Goal: Complete application form

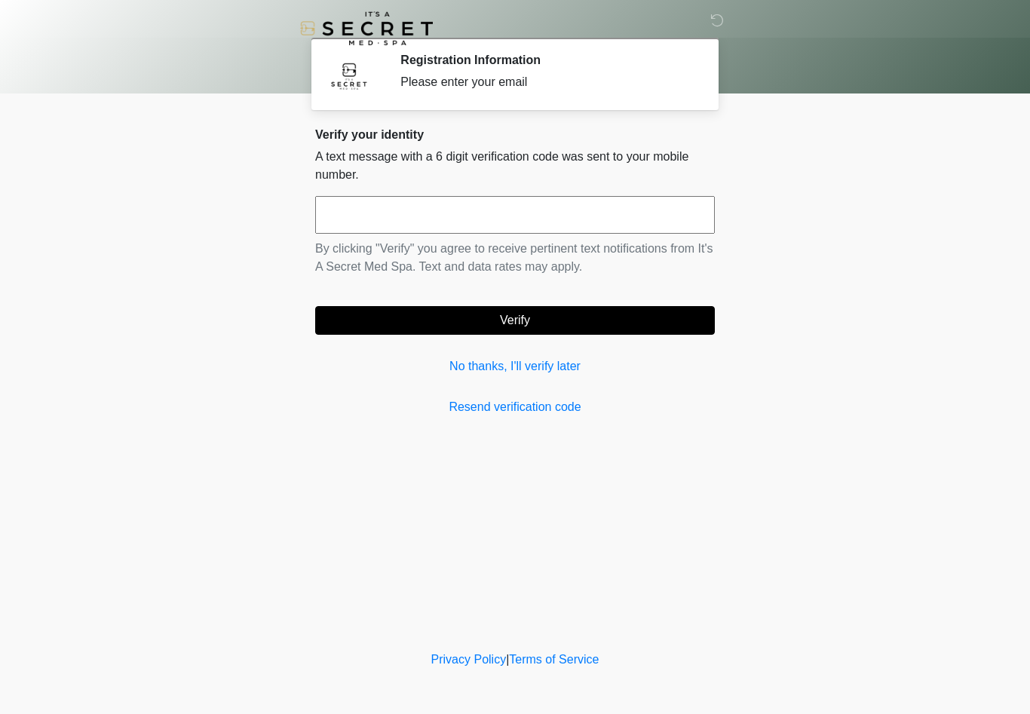
scroll to position [1, 0]
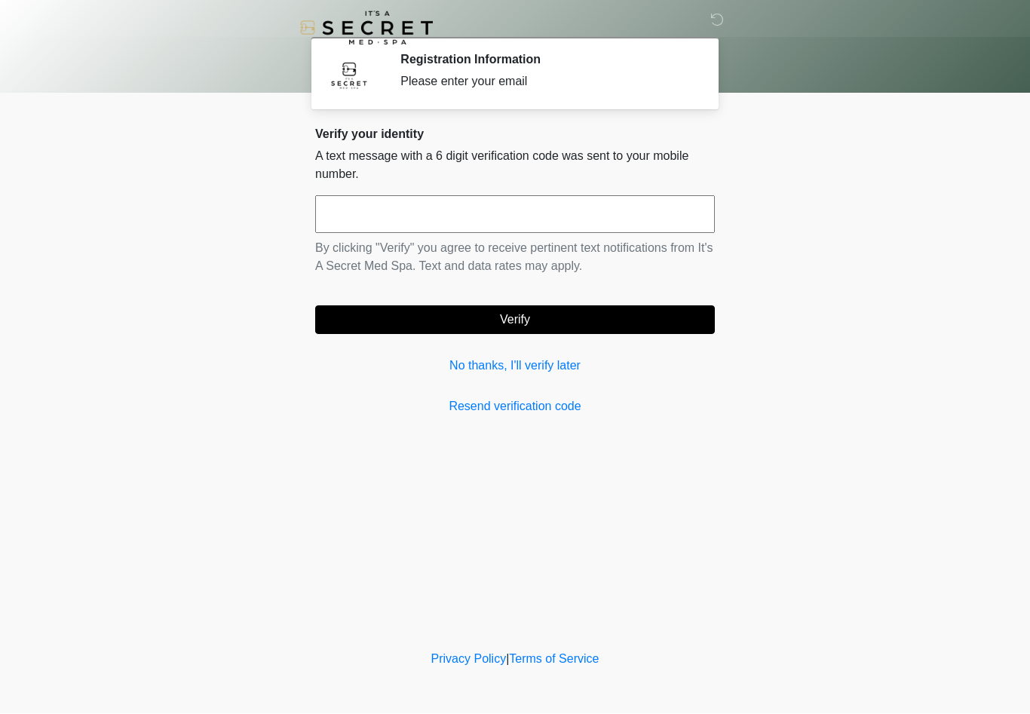
click at [559, 372] on link "No thanks, I'll verify later" at bounding box center [515, 366] width 400 height 18
click at [545, 363] on link "No thanks, I'll verify later" at bounding box center [515, 366] width 400 height 18
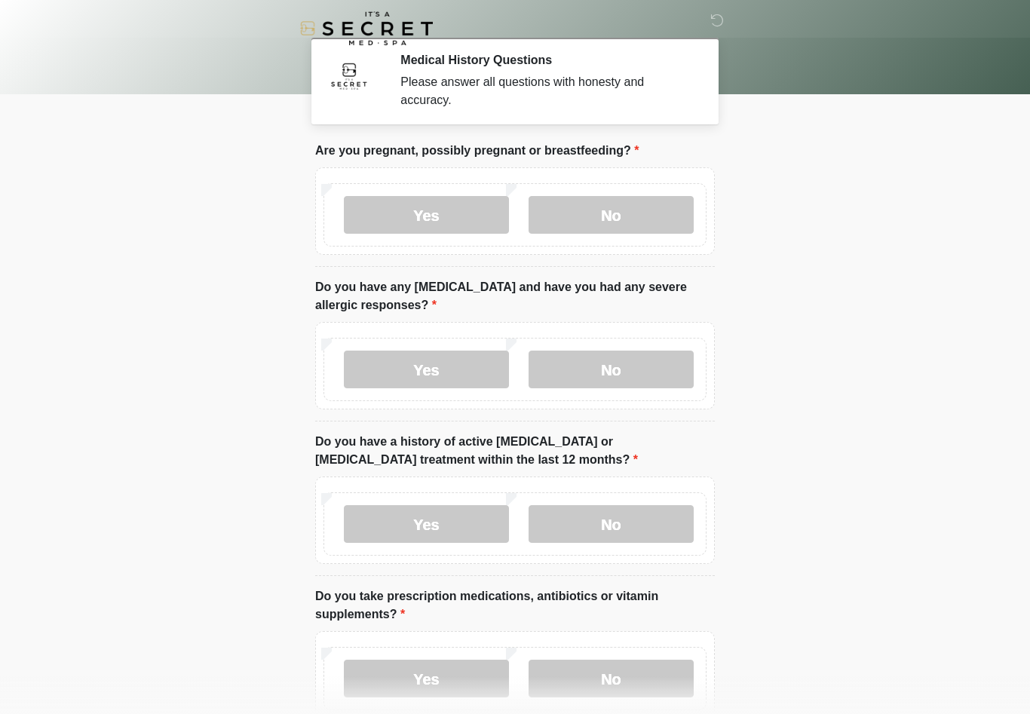
click at [659, 216] on label "No" at bounding box center [611, 215] width 165 height 38
click at [664, 360] on label "No" at bounding box center [611, 370] width 165 height 38
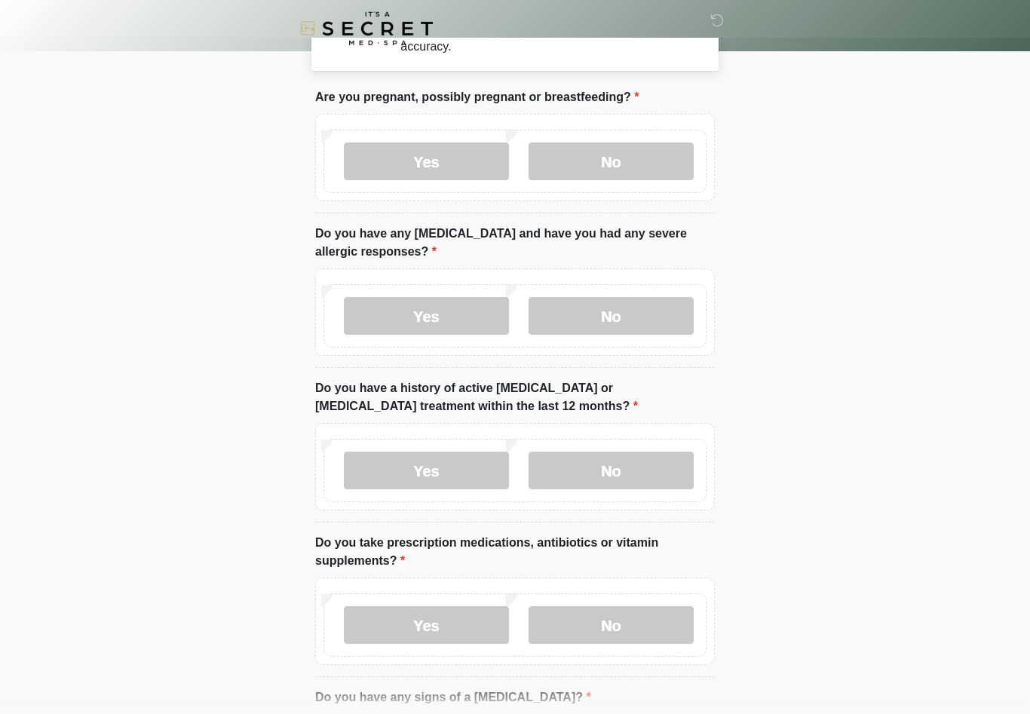
scroll to position [86, 0]
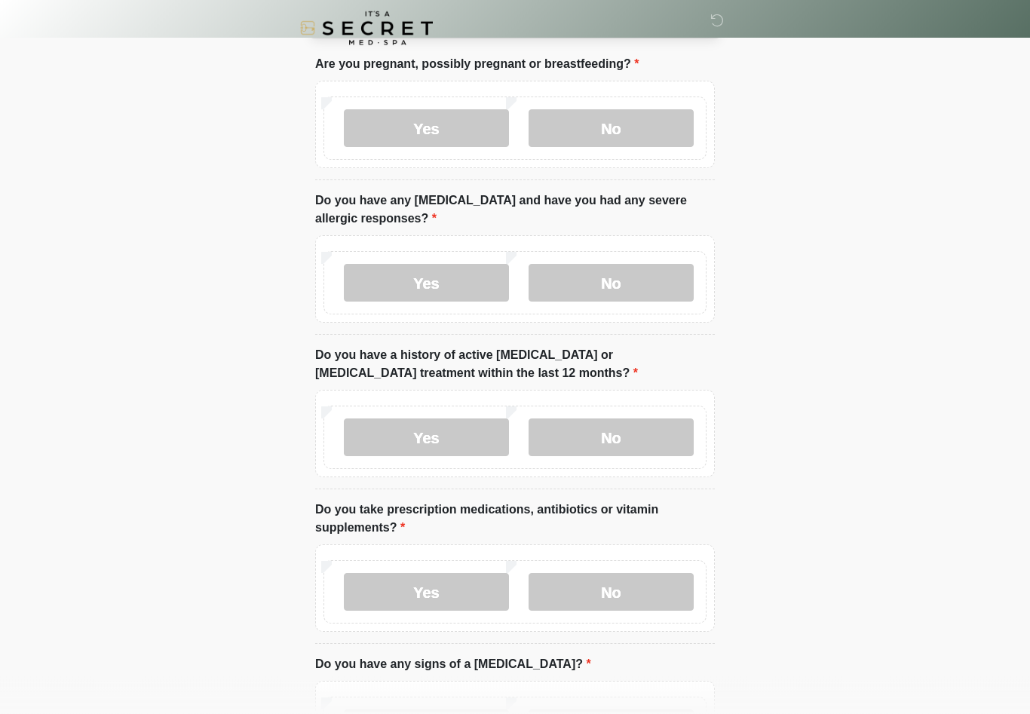
click at [673, 435] on label "No" at bounding box center [611, 438] width 165 height 38
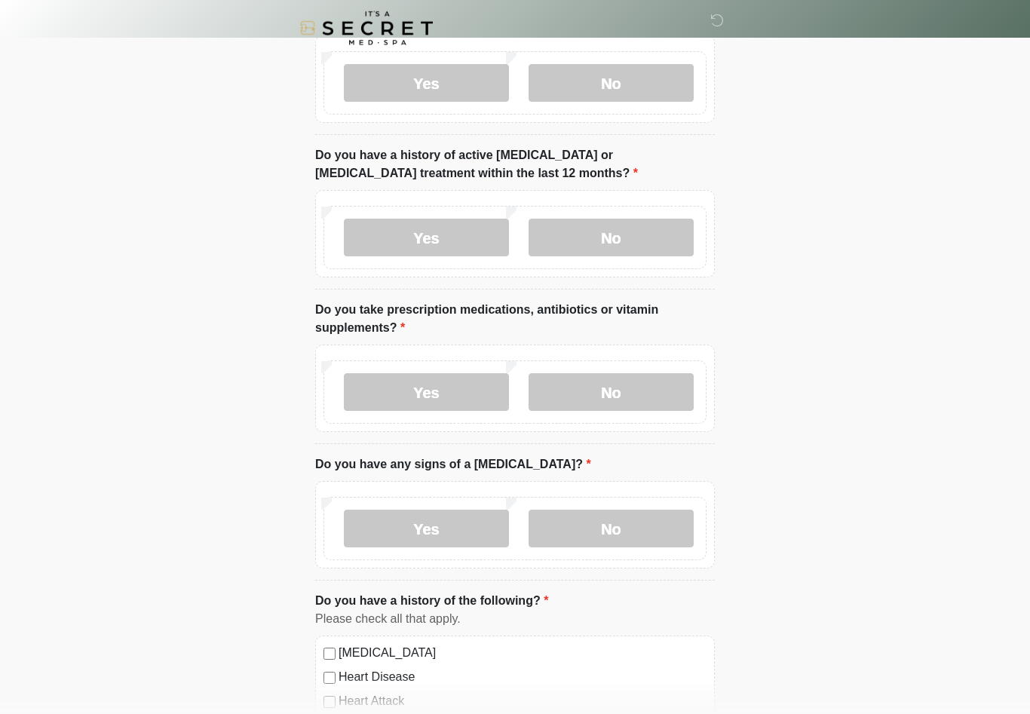
scroll to position [286, 0]
click at [473, 390] on label "Yes" at bounding box center [426, 392] width 165 height 38
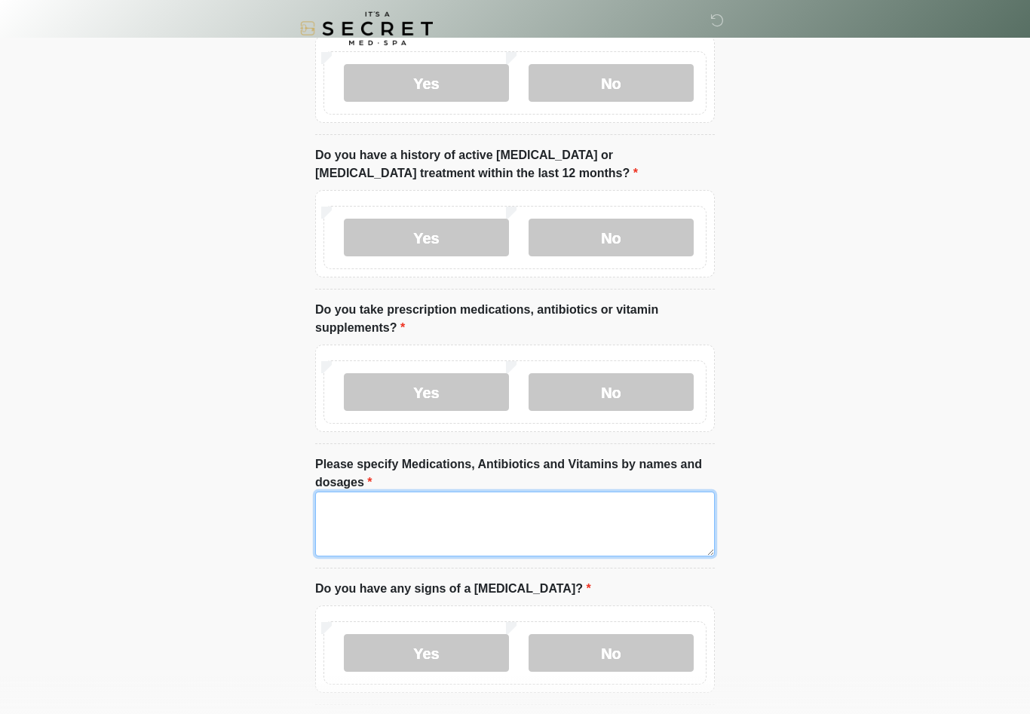
click at [647, 505] on textarea "Please specify Medications, Antibiotics and Vitamins by names and dosages" at bounding box center [515, 524] width 400 height 65
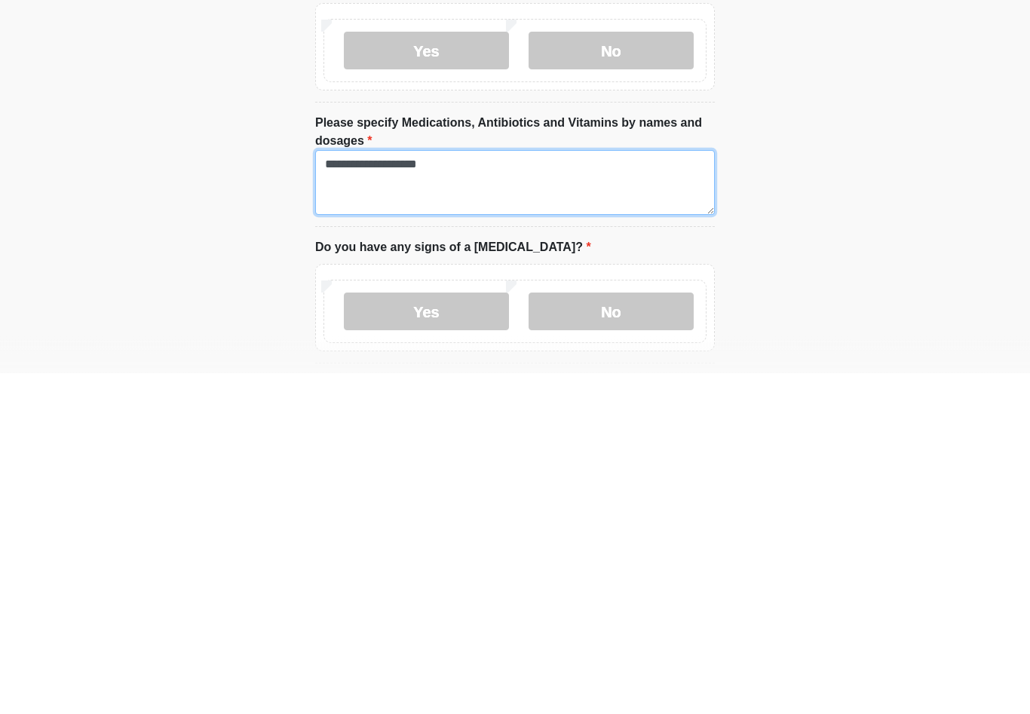
click at [390, 492] on textarea "**********" at bounding box center [515, 524] width 400 height 65
click at [571, 492] on textarea "**********" at bounding box center [515, 524] width 400 height 65
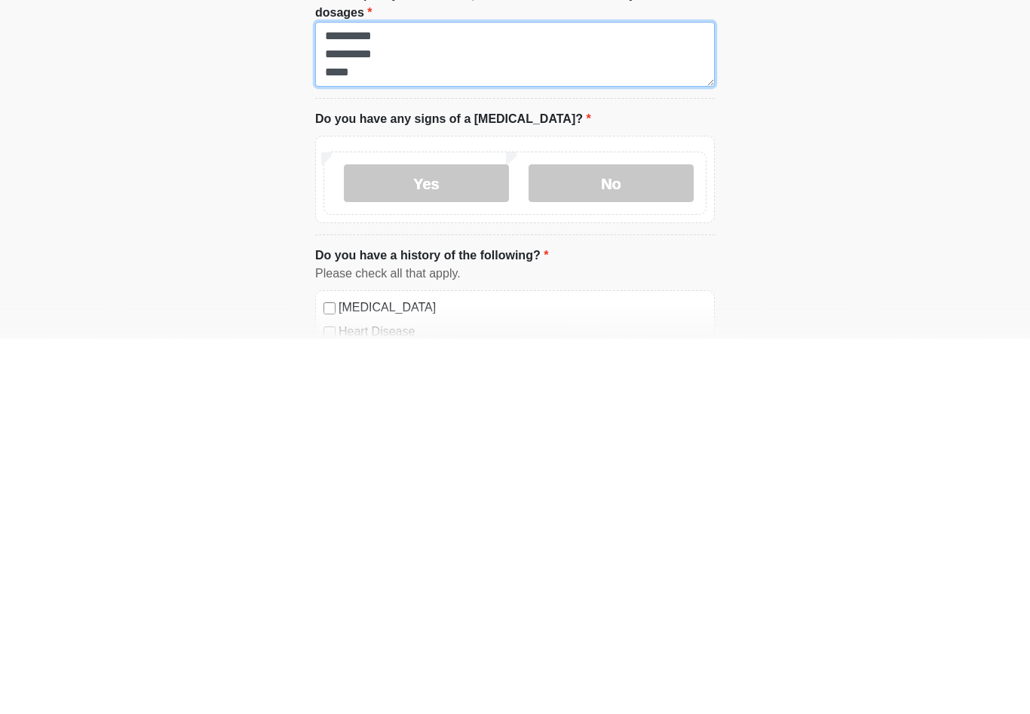
type textarea "**********"
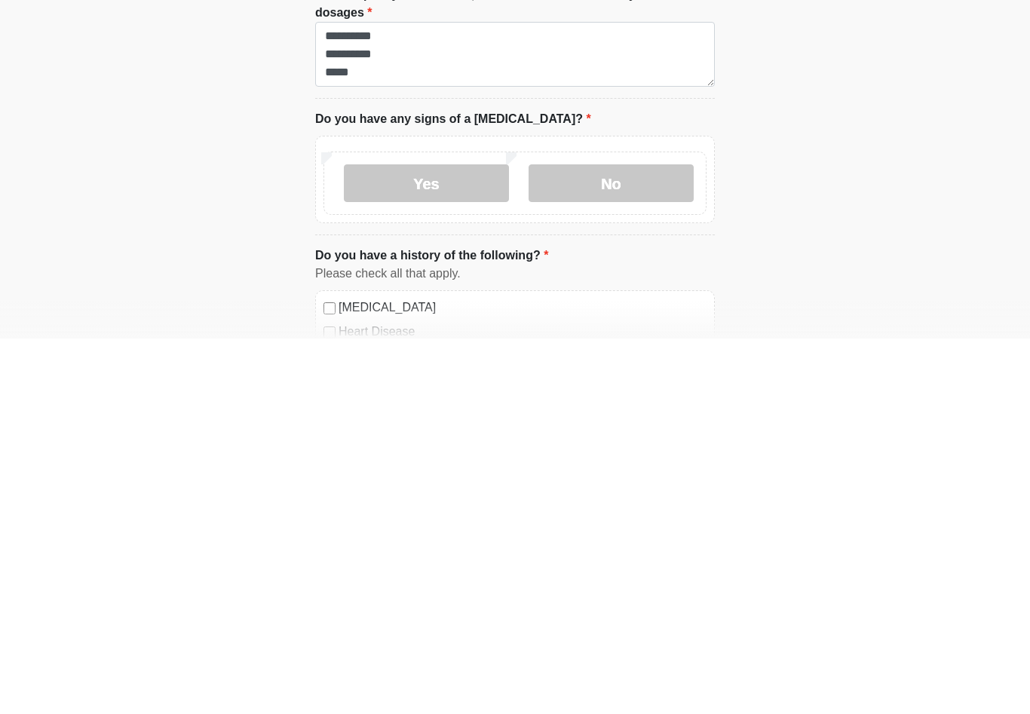
click at [645, 540] on label "No" at bounding box center [611, 559] width 165 height 38
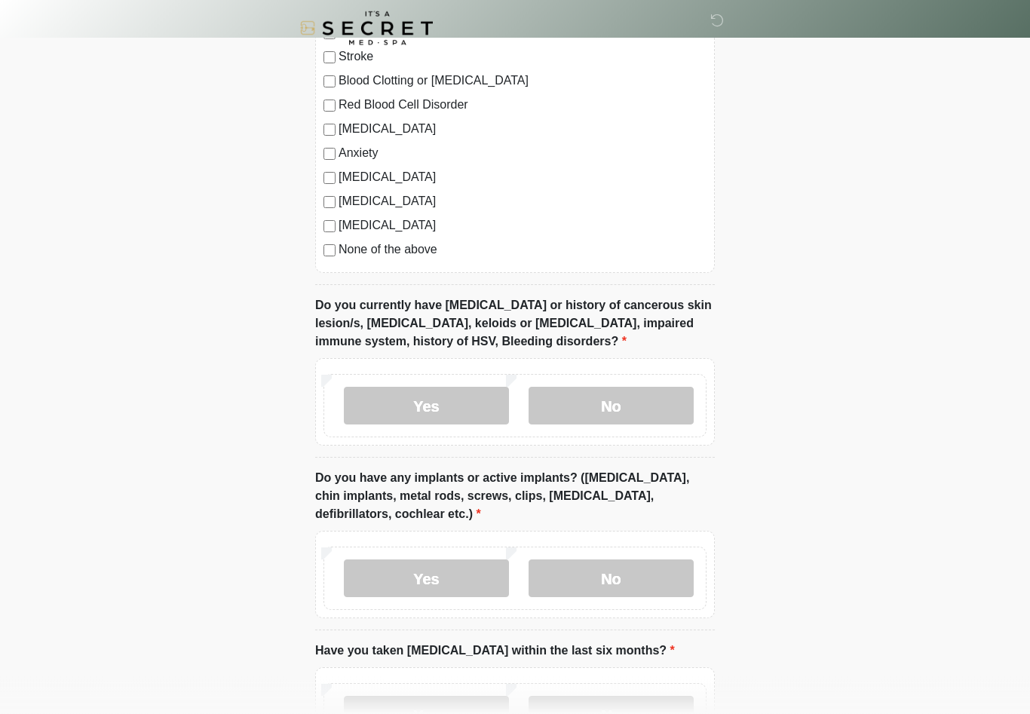
scroll to position [1077, 0]
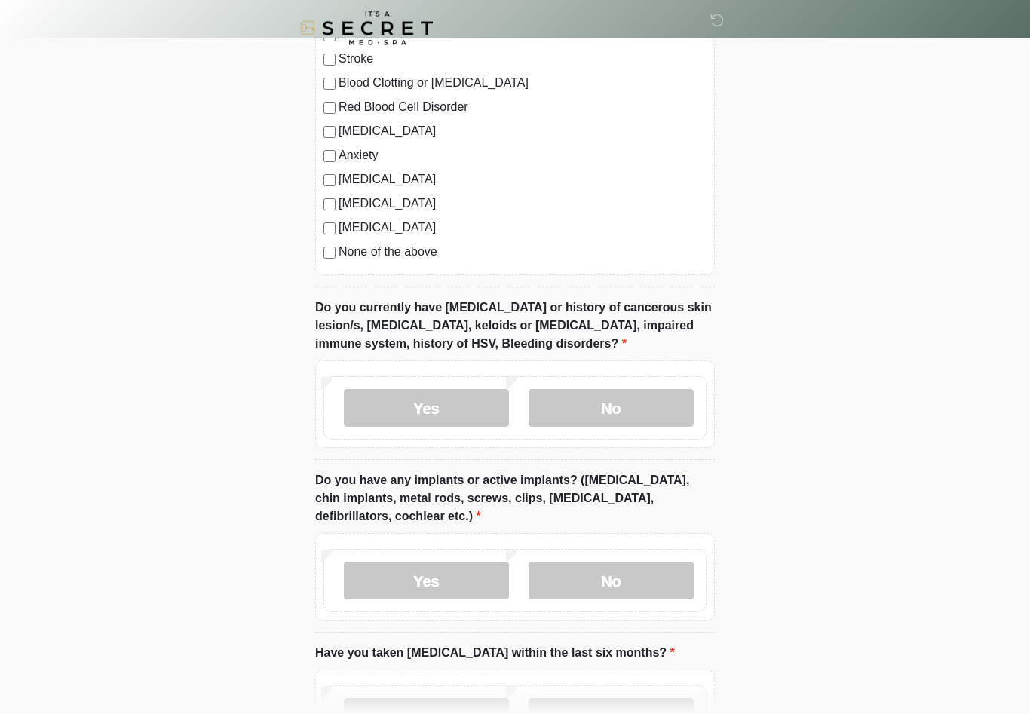
click at [663, 400] on label "No" at bounding box center [611, 409] width 165 height 38
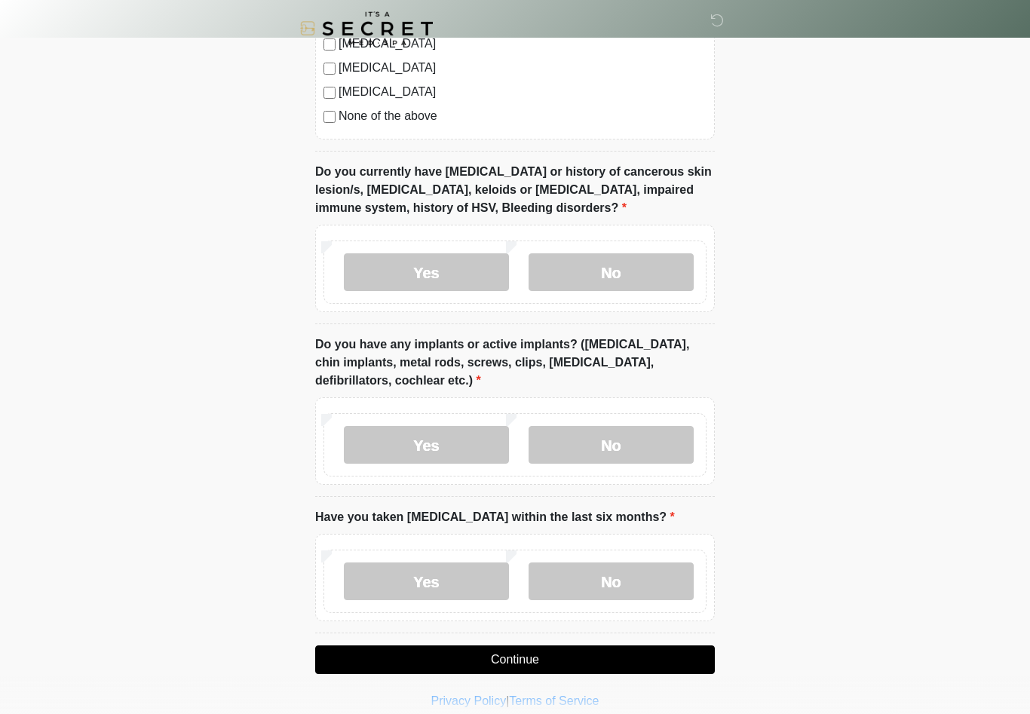
click at [660, 439] on label "No" at bounding box center [611, 445] width 165 height 38
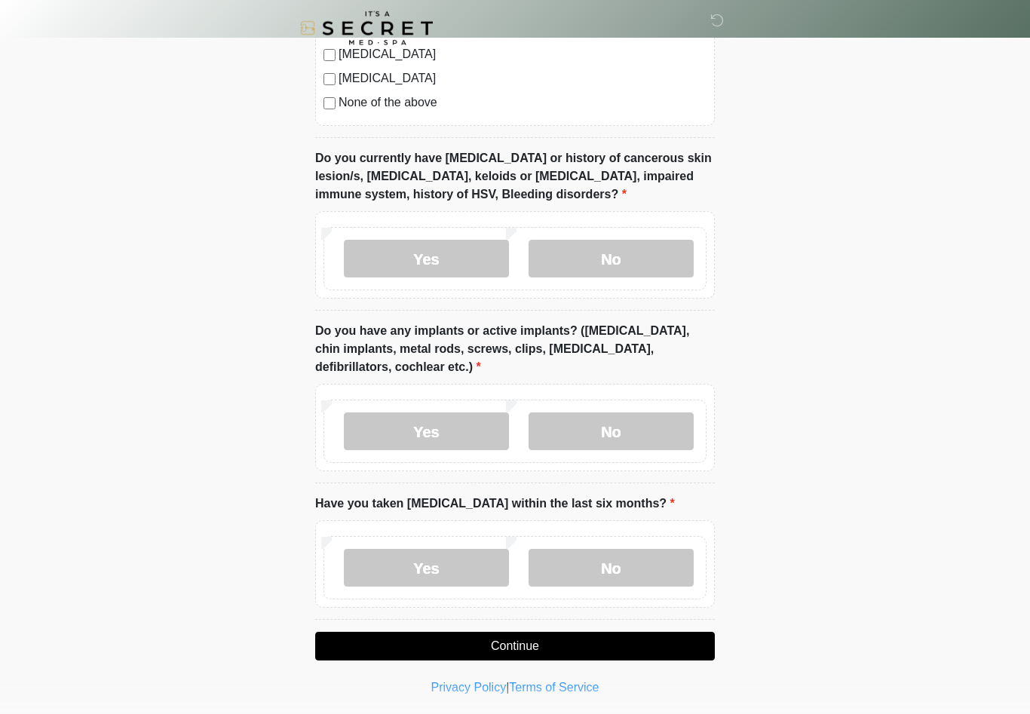
click at [679, 575] on label "No" at bounding box center [611, 569] width 165 height 38
click at [694, 638] on button "Continue" at bounding box center [515, 647] width 400 height 29
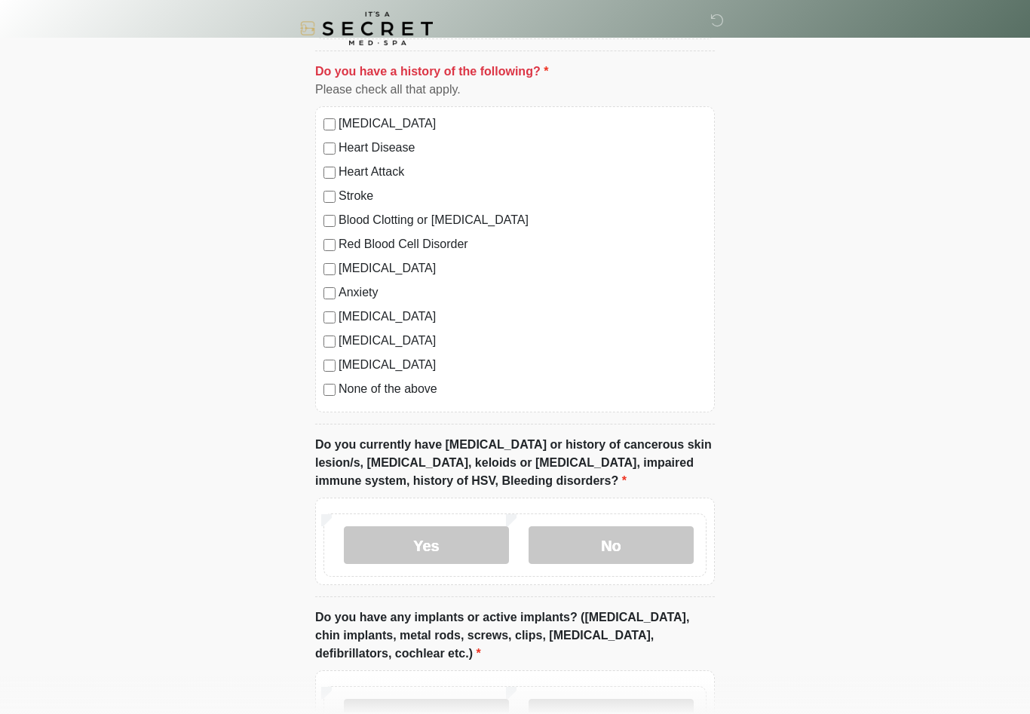
click at [421, 391] on label "None of the above" at bounding box center [523, 389] width 368 height 18
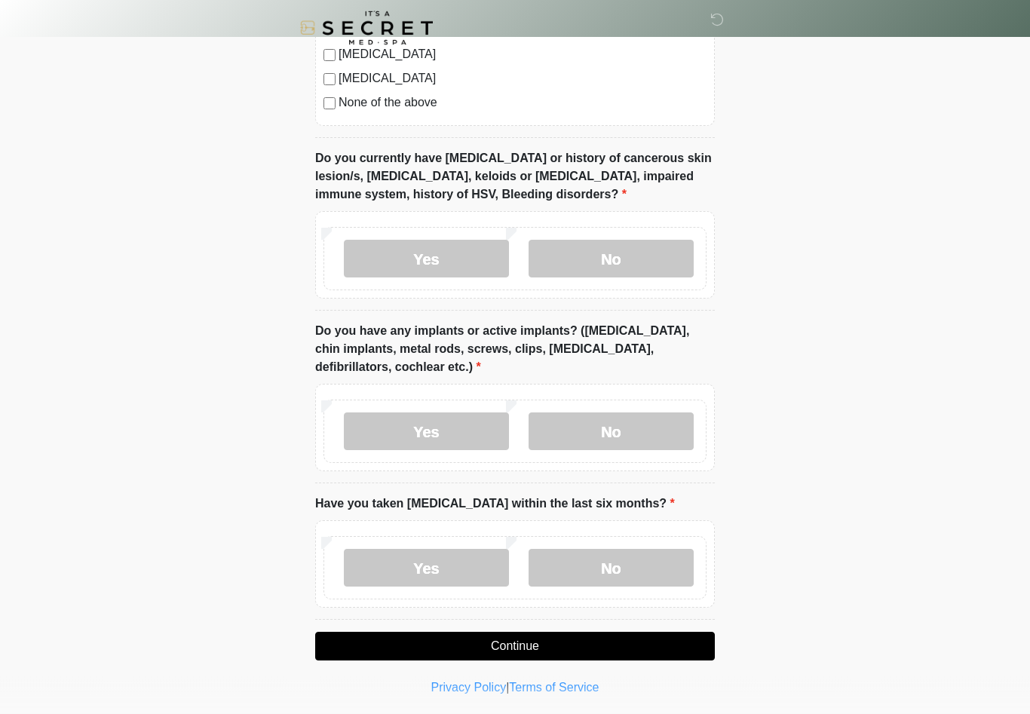
click at [654, 639] on button "Continue" at bounding box center [515, 647] width 400 height 29
click at [613, 642] on button "Continue" at bounding box center [515, 647] width 400 height 29
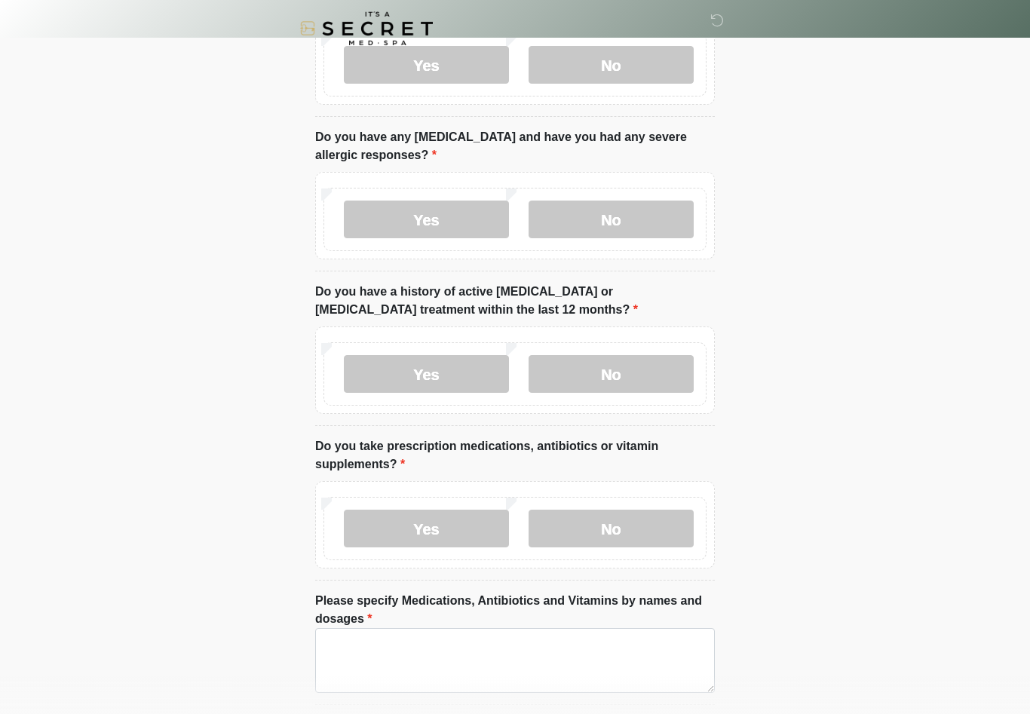
scroll to position [0, 0]
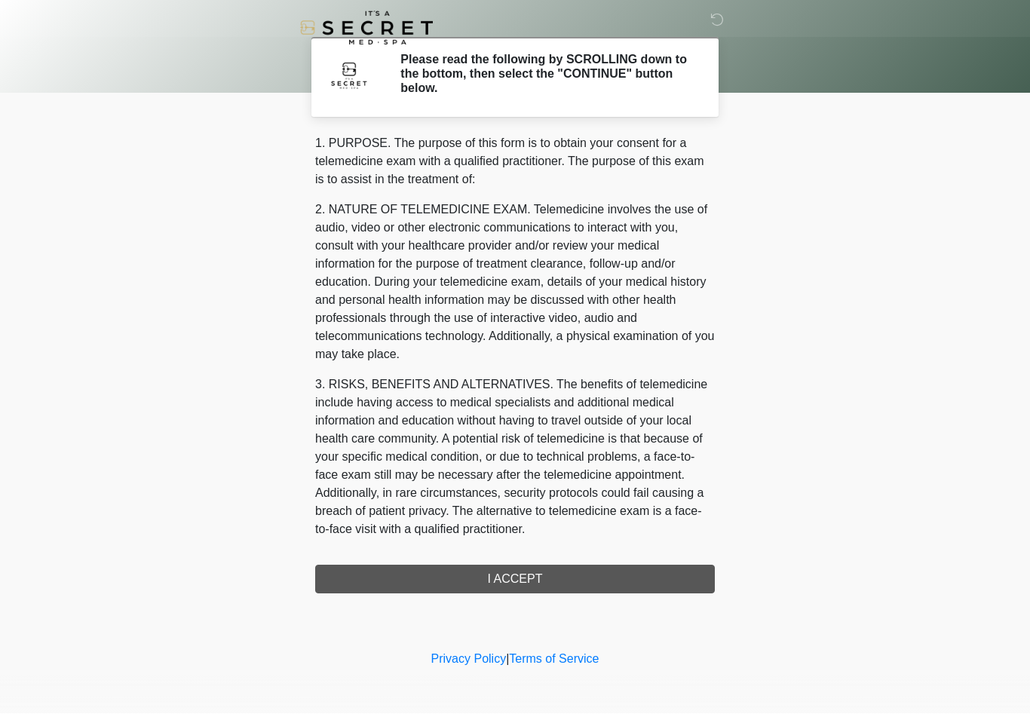
click at [688, 568] on div "1. PURPOSE. The purpose of this form is to obtain your consent for a telemedici…" at bounding box center [515, 364] width 400 height 459
click at [643, 565] on div "1. PURPOSE. The purpose of this form is to obtain your consent for a telemedici…" at bounding box center [515, 364] width 400 height 459
click at [608, 588] on div "1. PURPOSE. The purpose of this form is to obtain your consent for a telemedici…" at bounding box center [515, 364] width 400 height 459
click at [603, 581] on div "1. PURPOSE. The purpose of this form is to obtain your consent for a telemedici…" at bounding box center [515, 364] width 400 height 459
click at [520, 587] on div "1. PURPOSE. The purpose of this form is to obtain your consent for a telemedici…" at bounding box center [515, 364] width 400 height 459
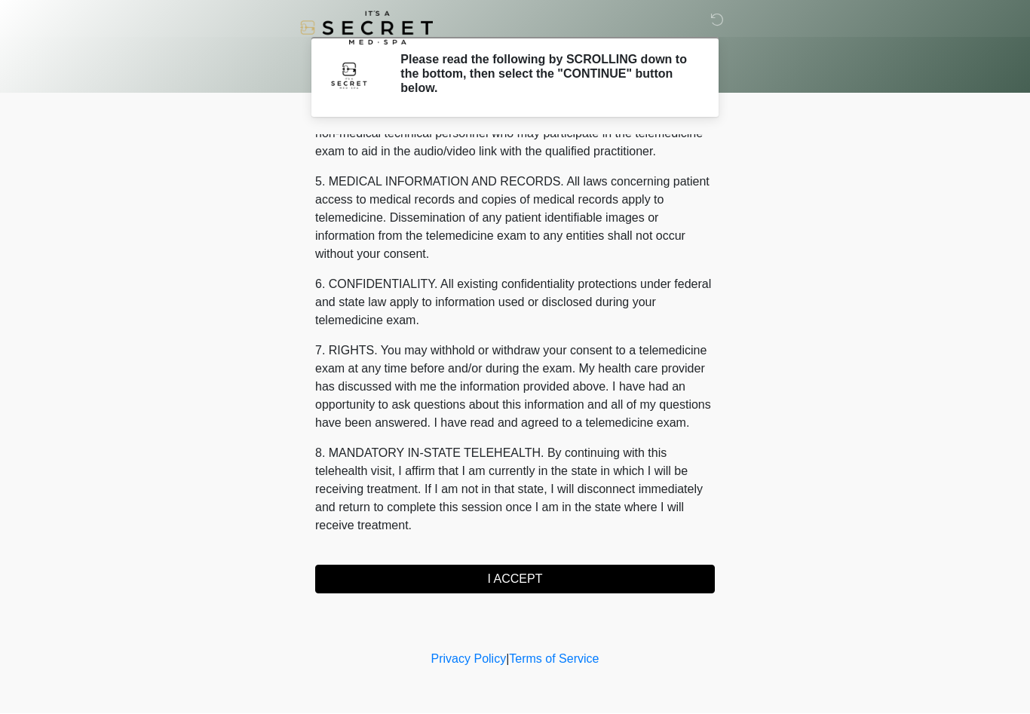
scroll to position [498, 0]
click at [602, 582] on button "I ACCEPT" at bounding box center [515, 579] width 400 height 29
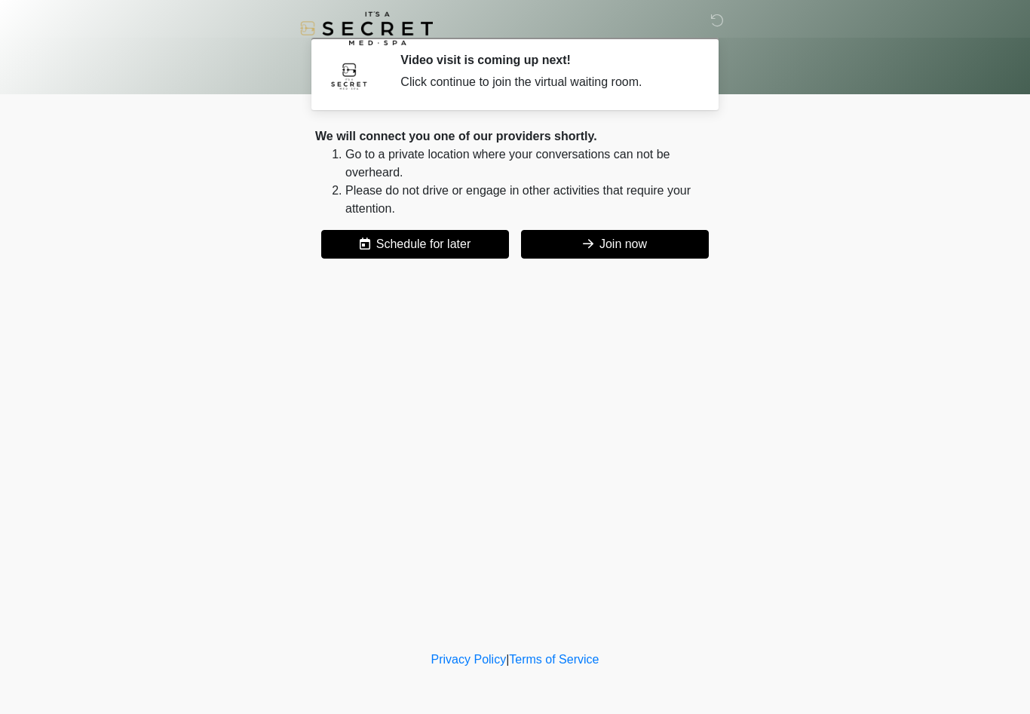
click at [663, 250] on button "Join now" at bounding box center [615, 244] width 188 height 29
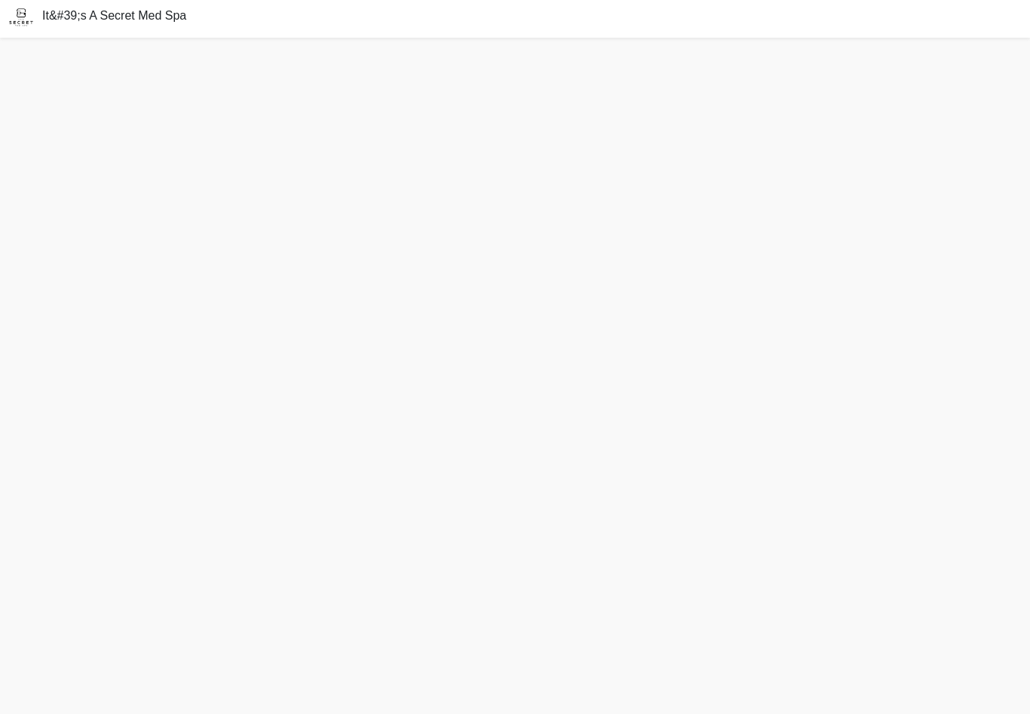
scroll to position [5, 0]
